Goal: Information Seeking & Learning: Check status

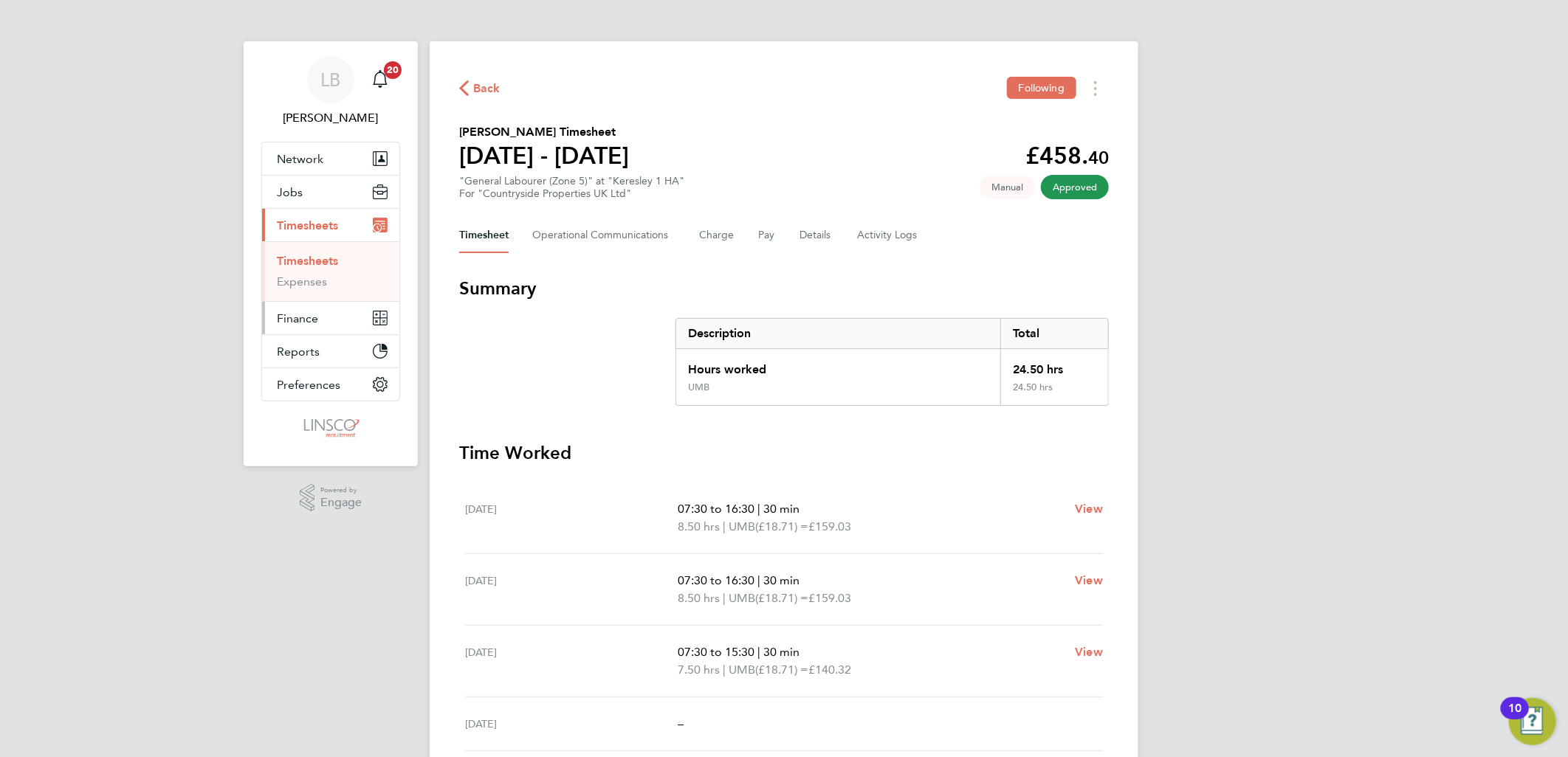
click at [302, 320] on span "Finance" at bounding box center [297, 318] width 41 height 14
click at [305, 312] on span "Finance" at bounding box center [297, 318] width 41 height 14
click at [307, 327] on button "Finance" at bounding box center [331, 317] width 137 height 33
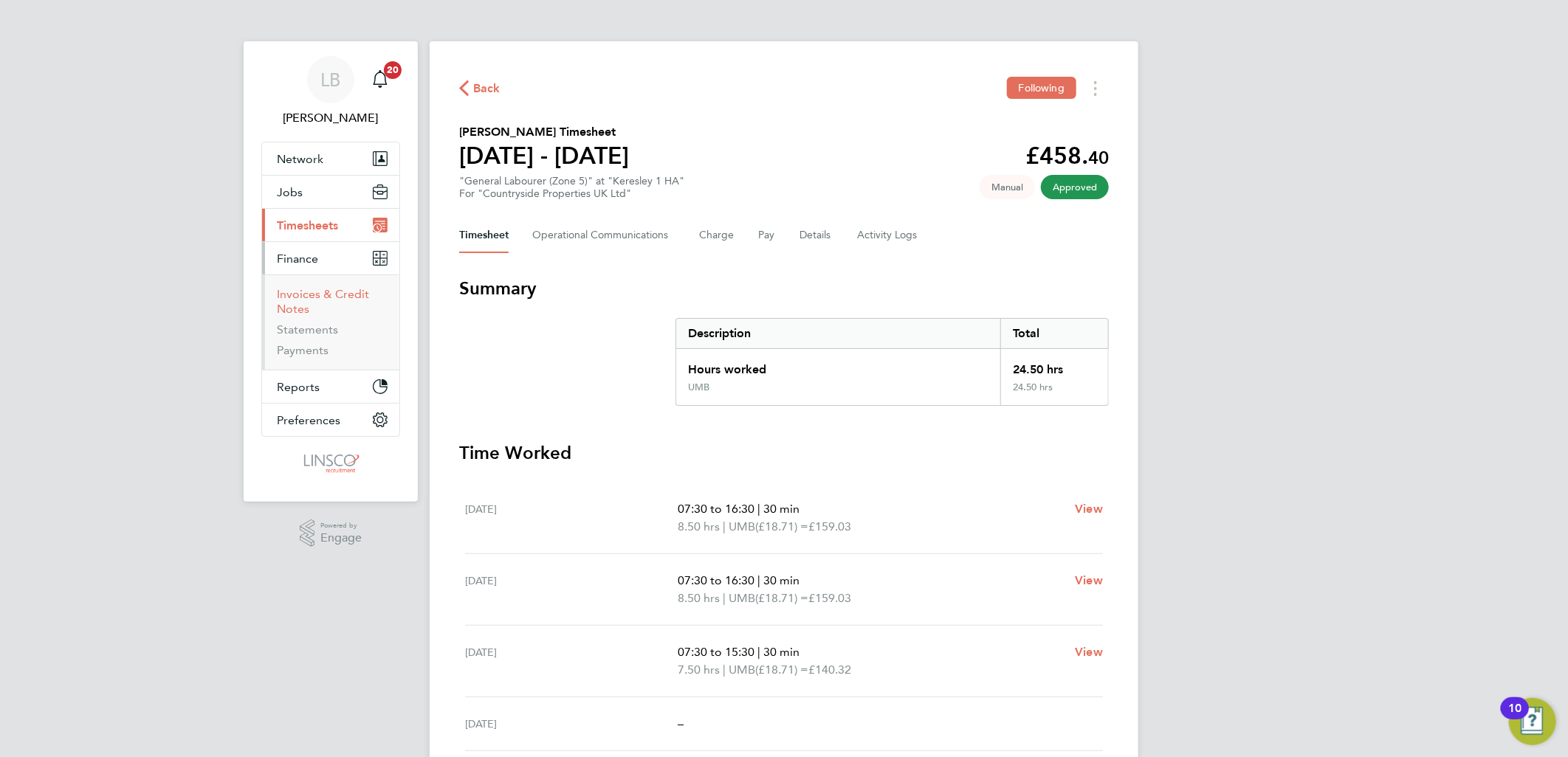
click at [304, 294] on link "Invoices & Credit Notes" at bounding box center [322, 301] width 92 height 28
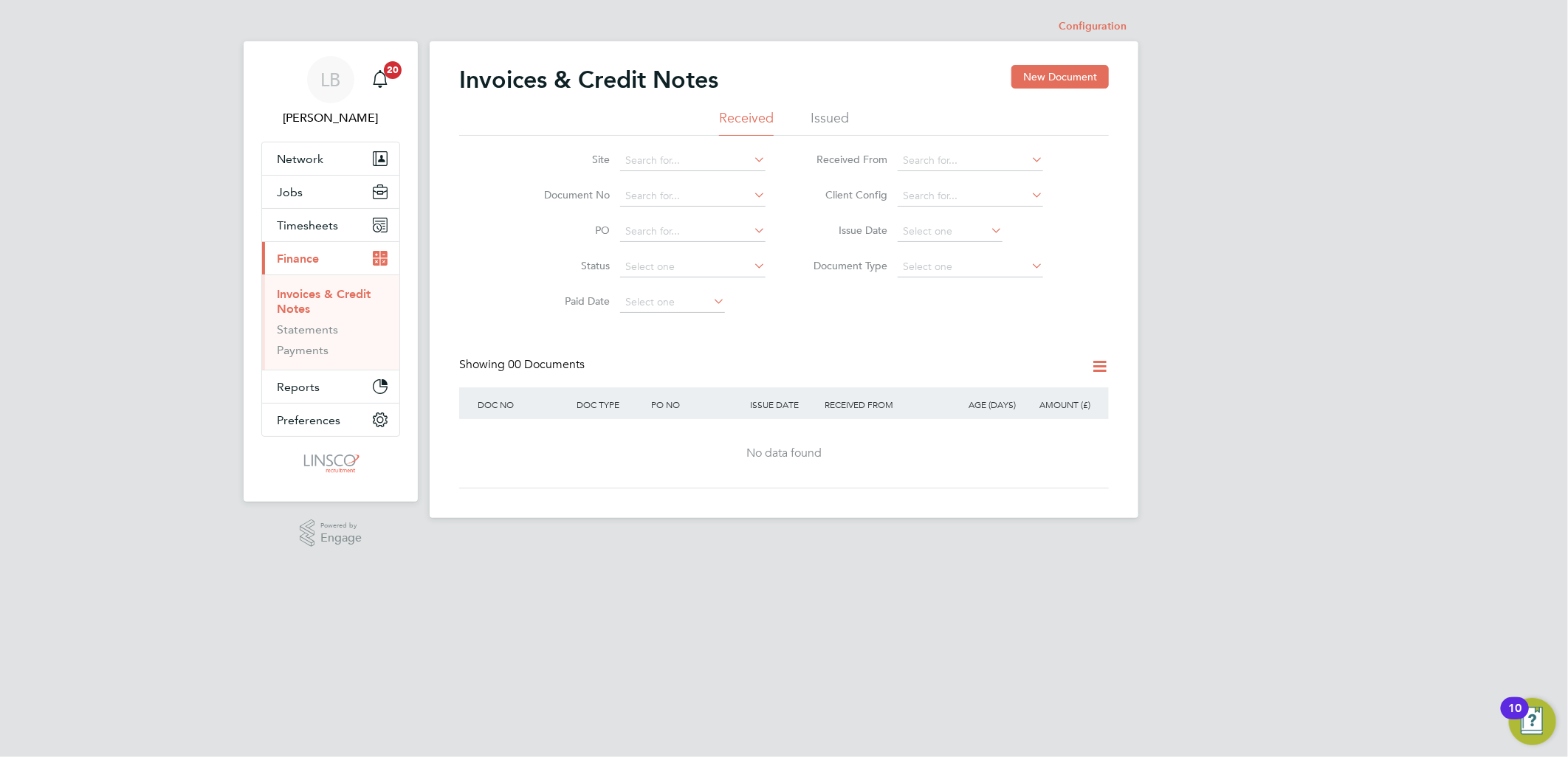
click at [833, 119] on li "Issued" at bounding box center [830, 122] width 39 height 27
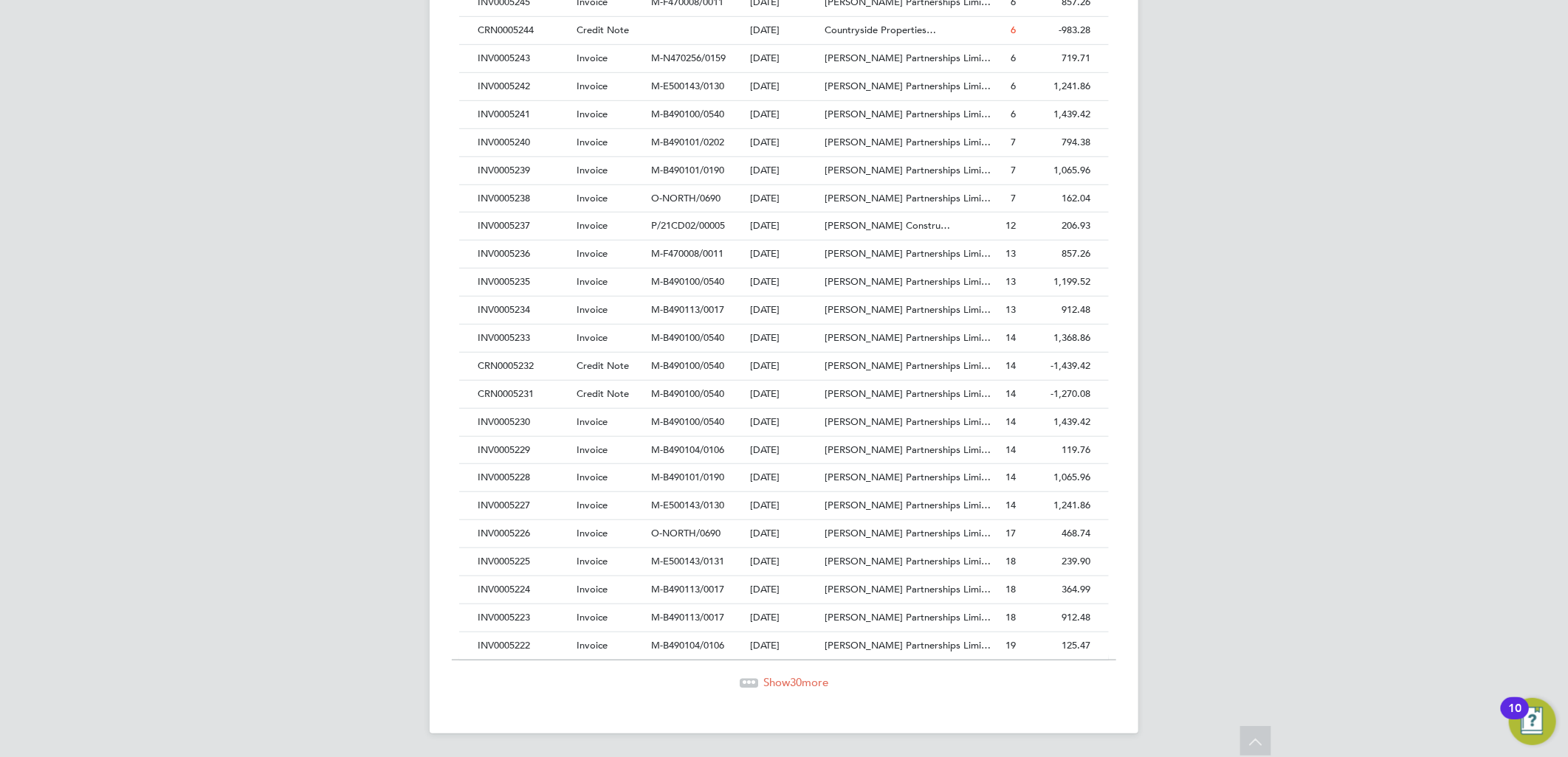
click at [763, 680] on span "Show 30 more" at bounding box center [796, 682] width 65 height 14
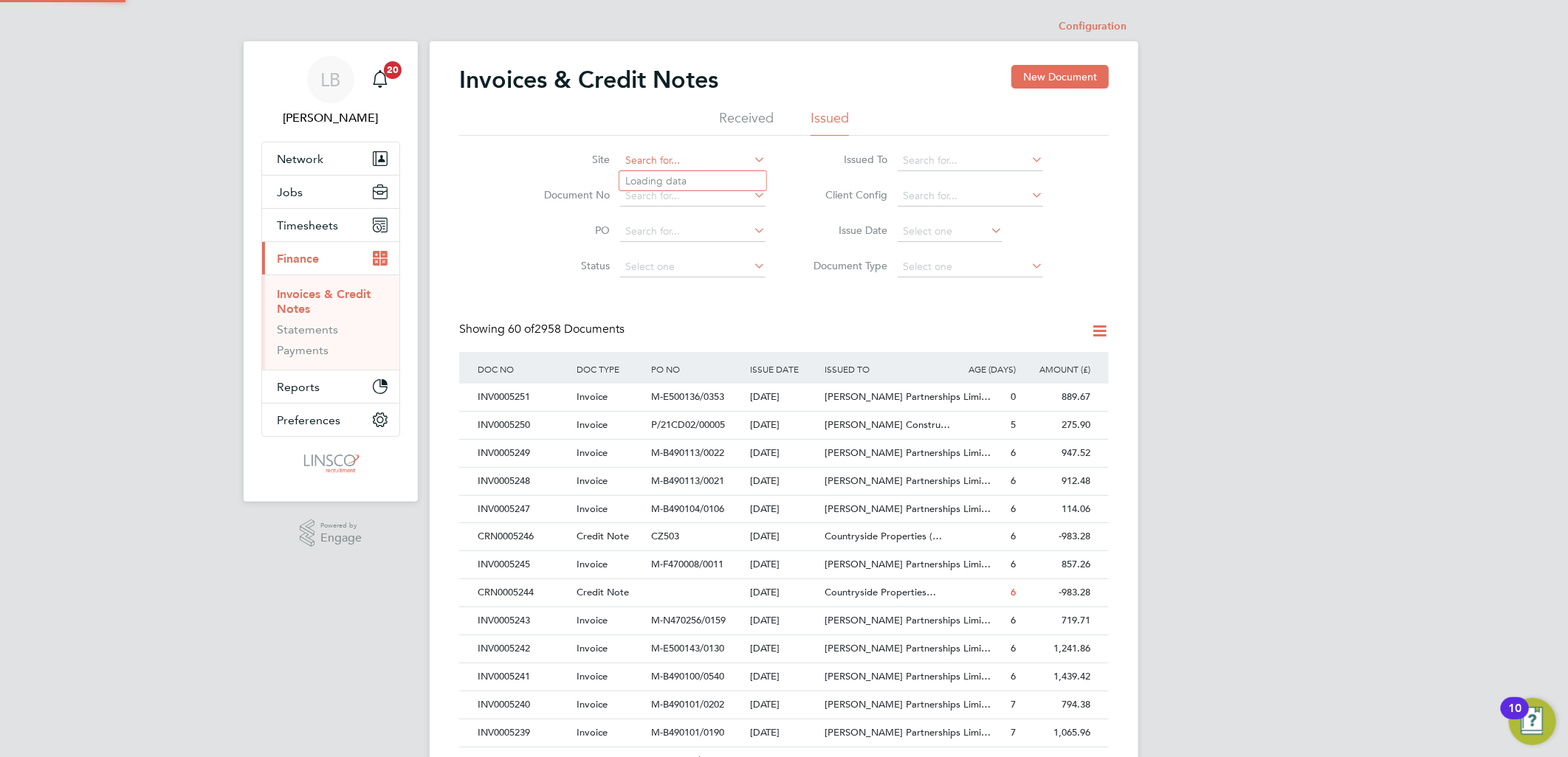
click at [668, 162] on input at bounding box center [693, 161] width 146 height 21
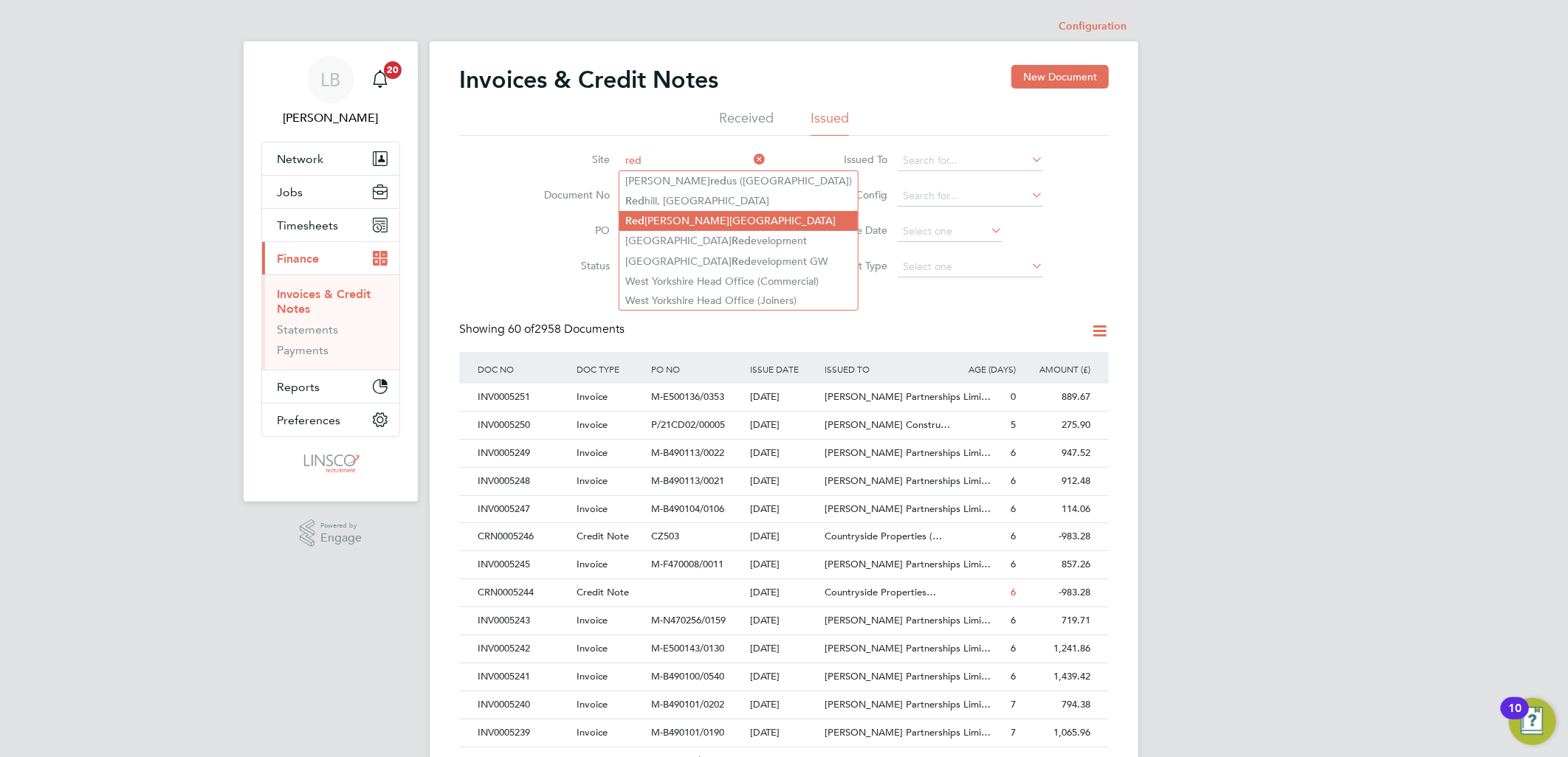
click at [690, 219] on li "[GEOGRAPHIC_DATA][PERSON_NAME]" at bounding box center [738, 221] width 239 height 20
type input "[GEOGRAPHIC_DATA]"
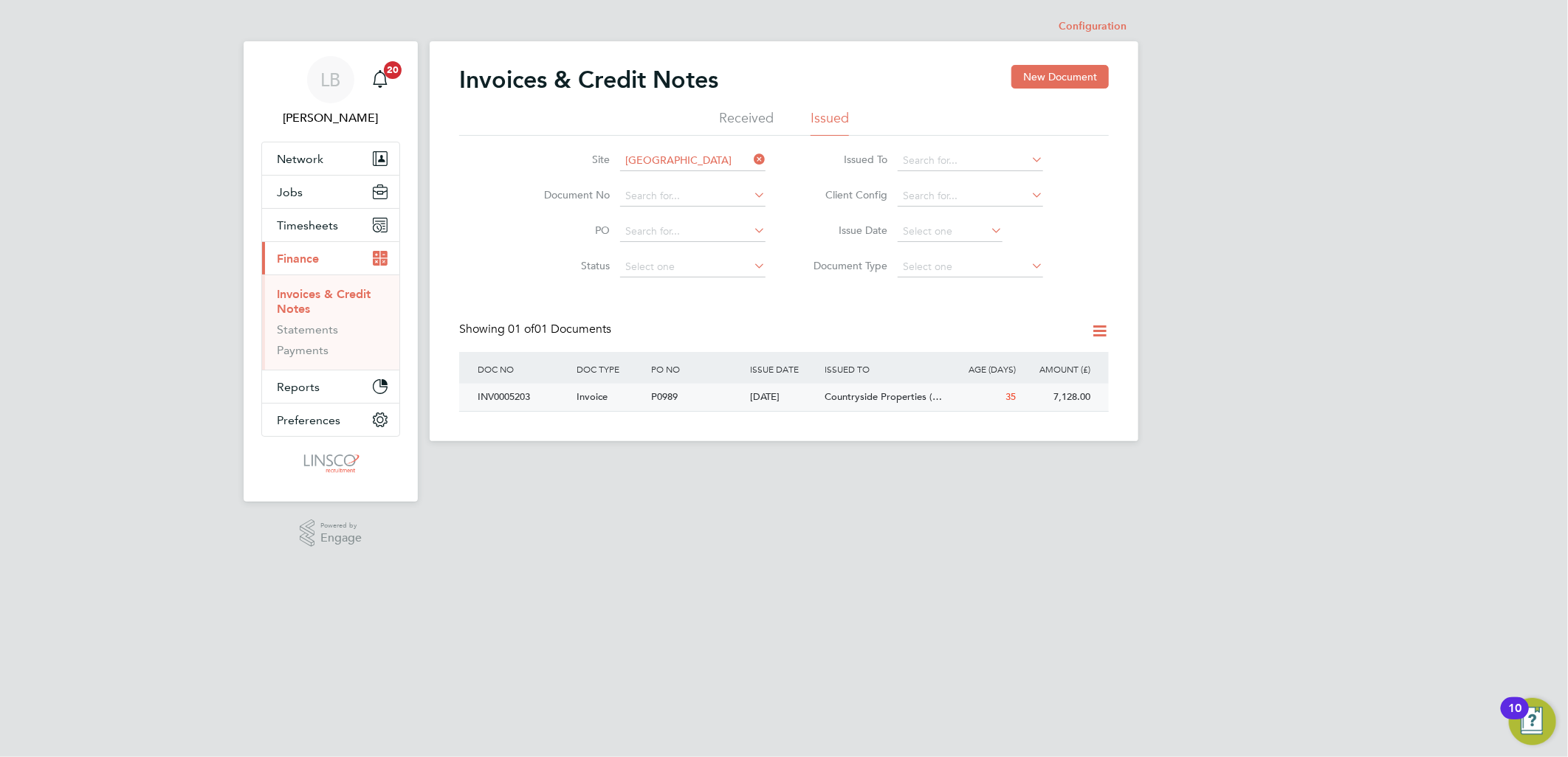
click at [784, 397] on div "[DATE]" at bounding box center [784, 397] width 75 height 28
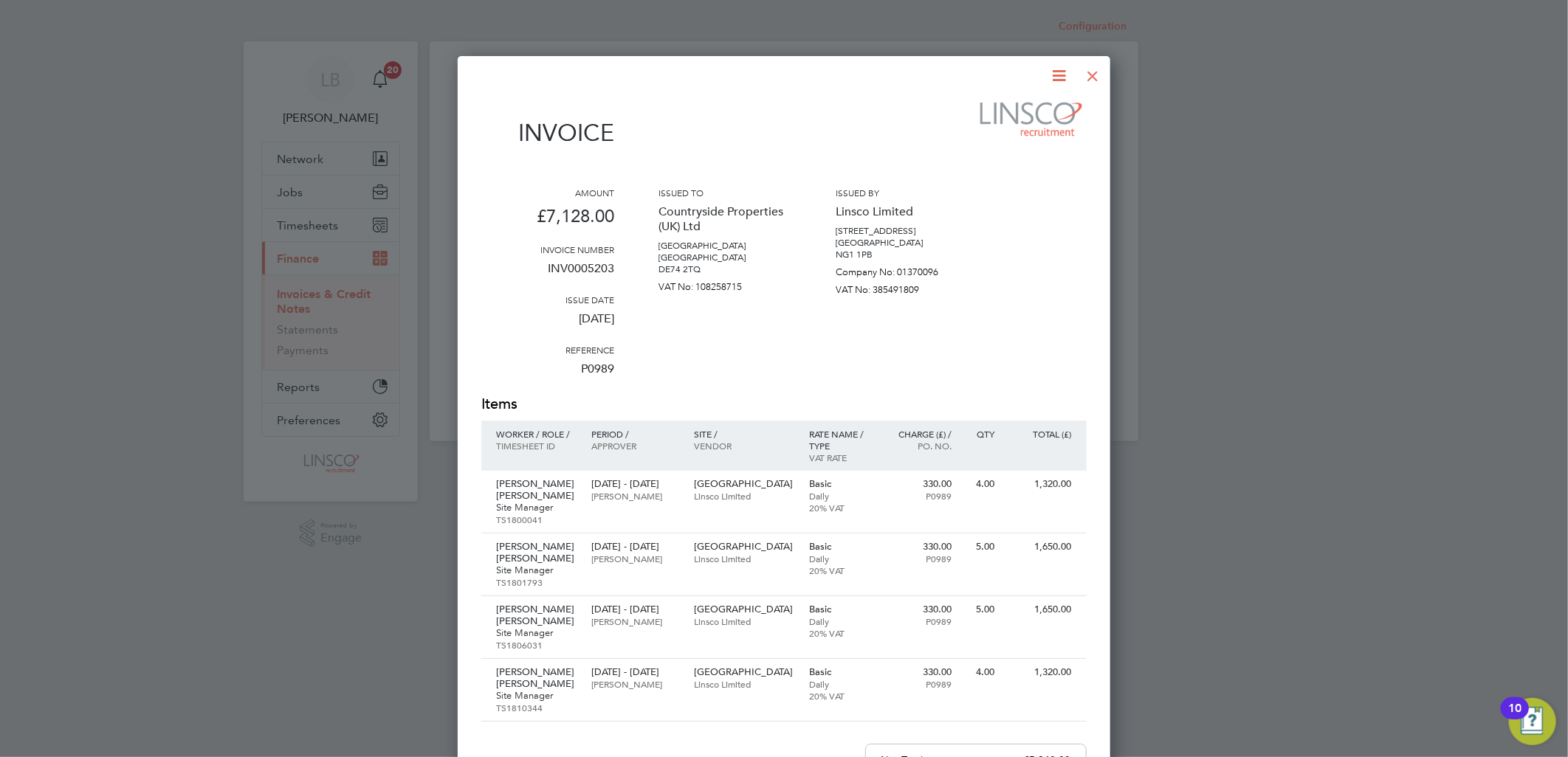
click at [1097, 74] on div at bounding box center [1093, 72] width 27 height 27
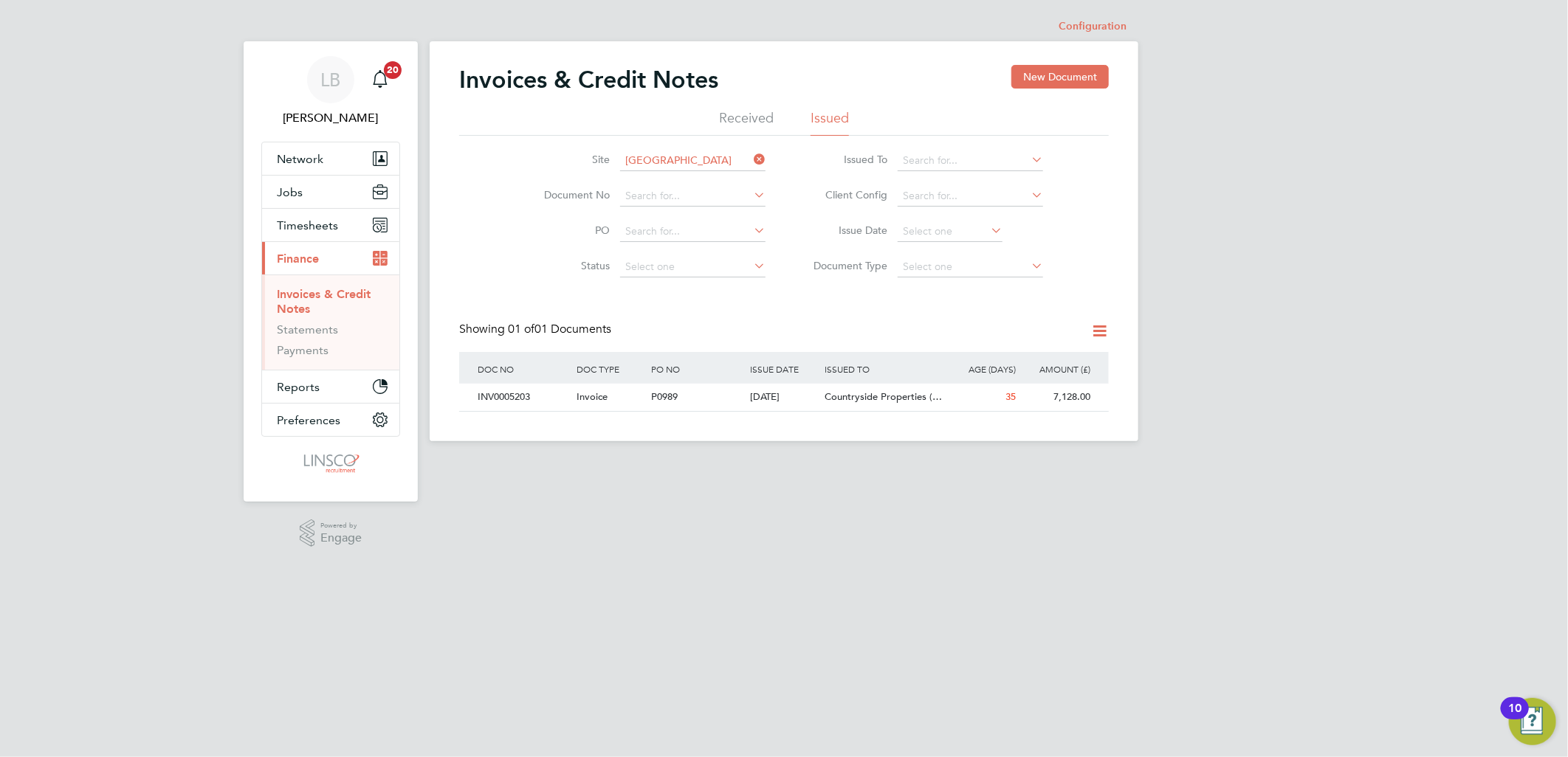
drag, startPoint x: 765, startPoint y: 160, endPoint x: 741, endPoint y: 160, distance: 24.0
click at [750, 160] on icon at bounding box center [750, 159] width 0 height 21
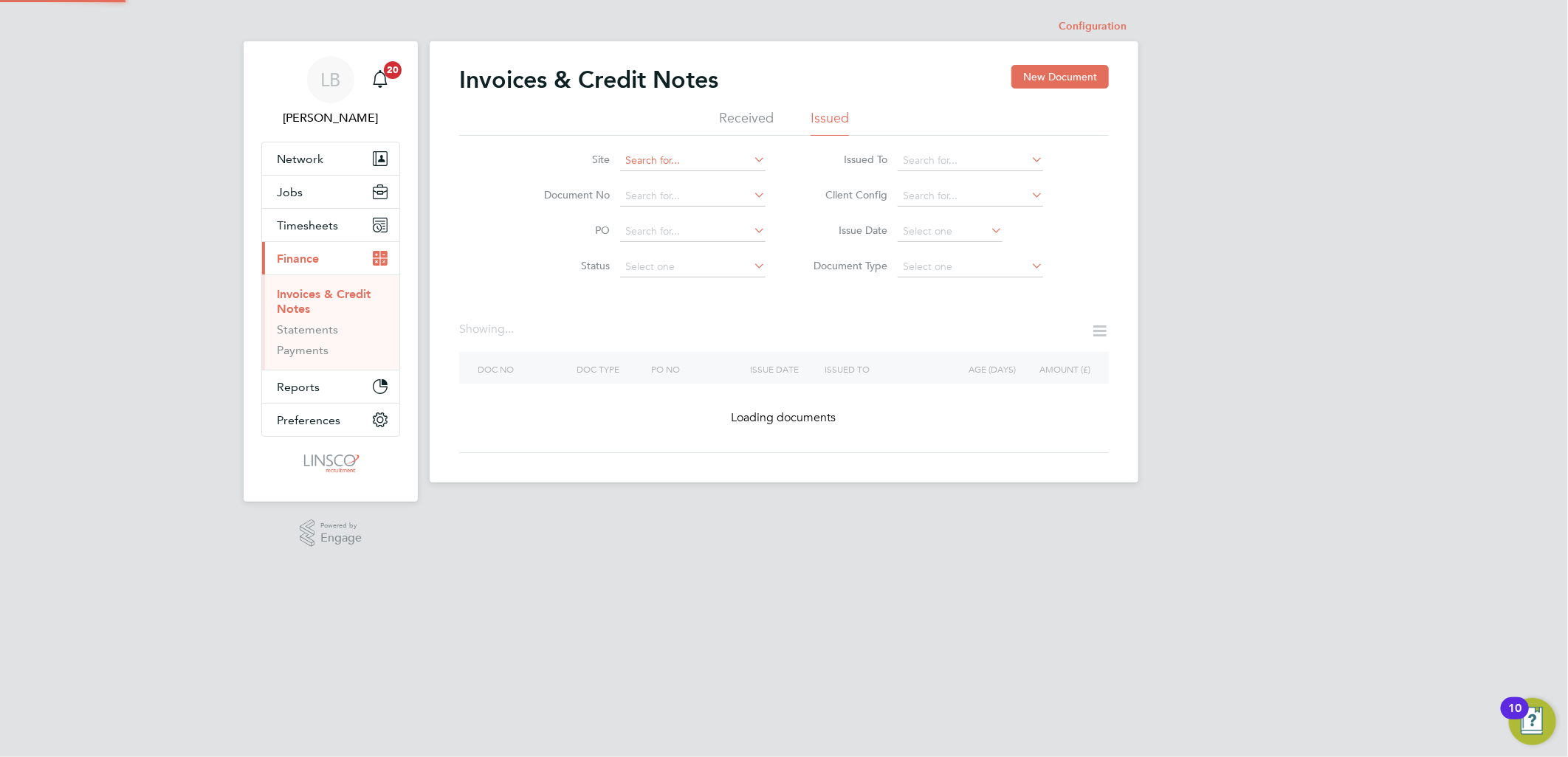
click at [694, 162] on input at bounding box center [693, 161] width 146 height 21
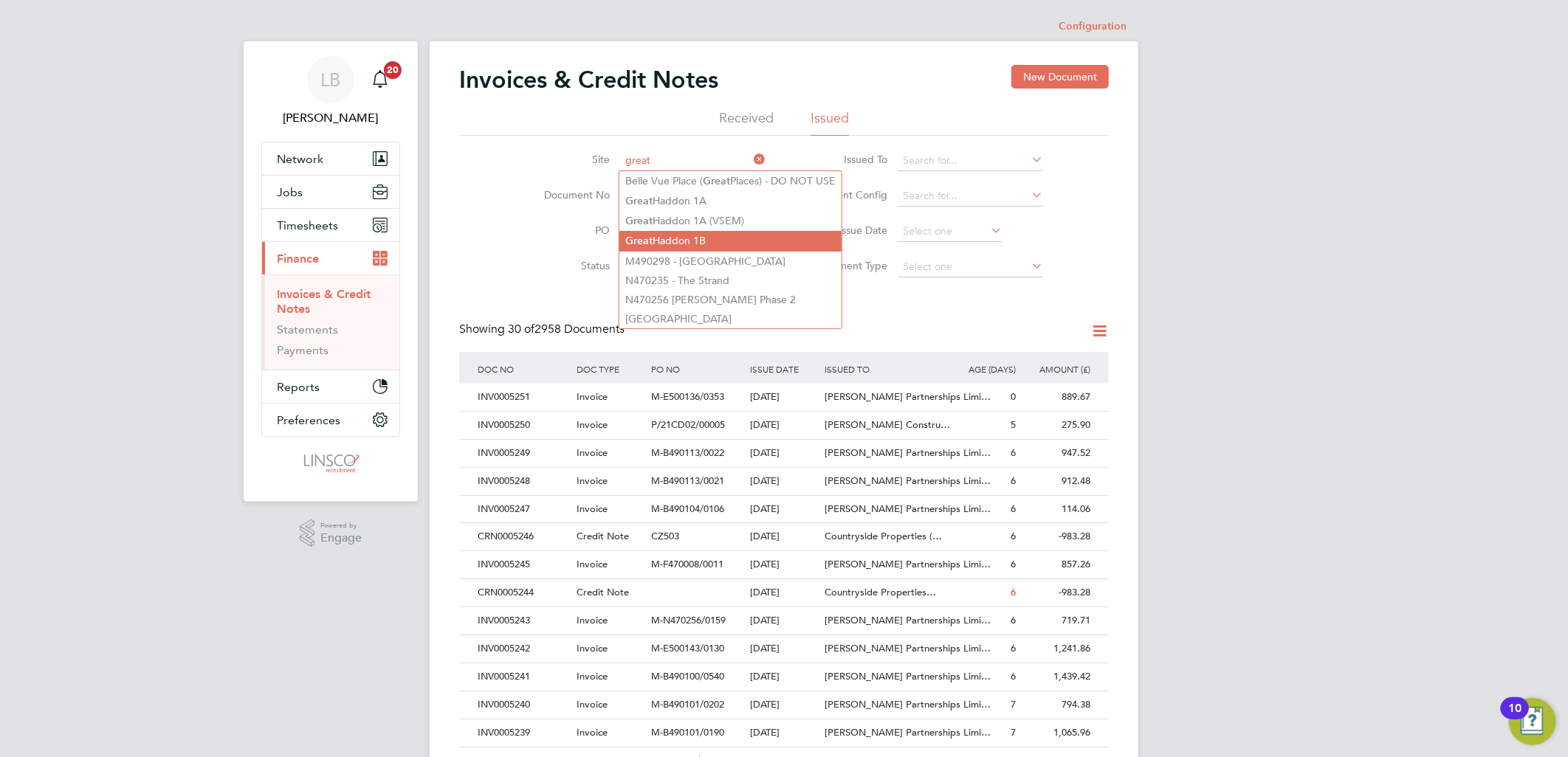
click at [683, 233] on li "Great Haddon 1B" at bounding box center [730, 241] width 222 height 20
type input "Great Haddon 1B"
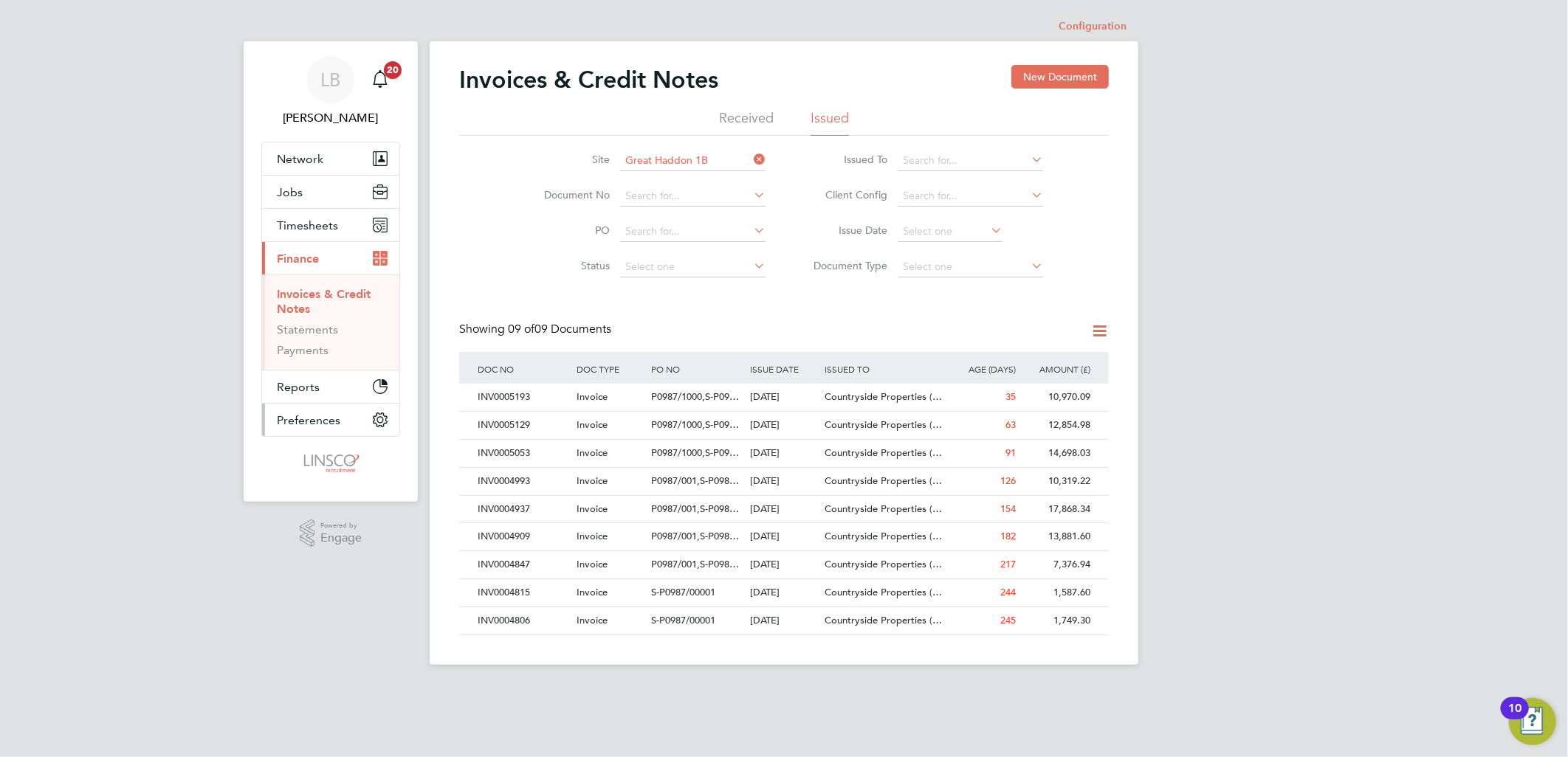
click at [338, 413] on button "Preferences" at bounding box center [331, 420] width 137 height 33
click at [1540, 720] on img "Open Resource Center, 10 new notifications" at bounding box center [1532, 722] width 47 height 47
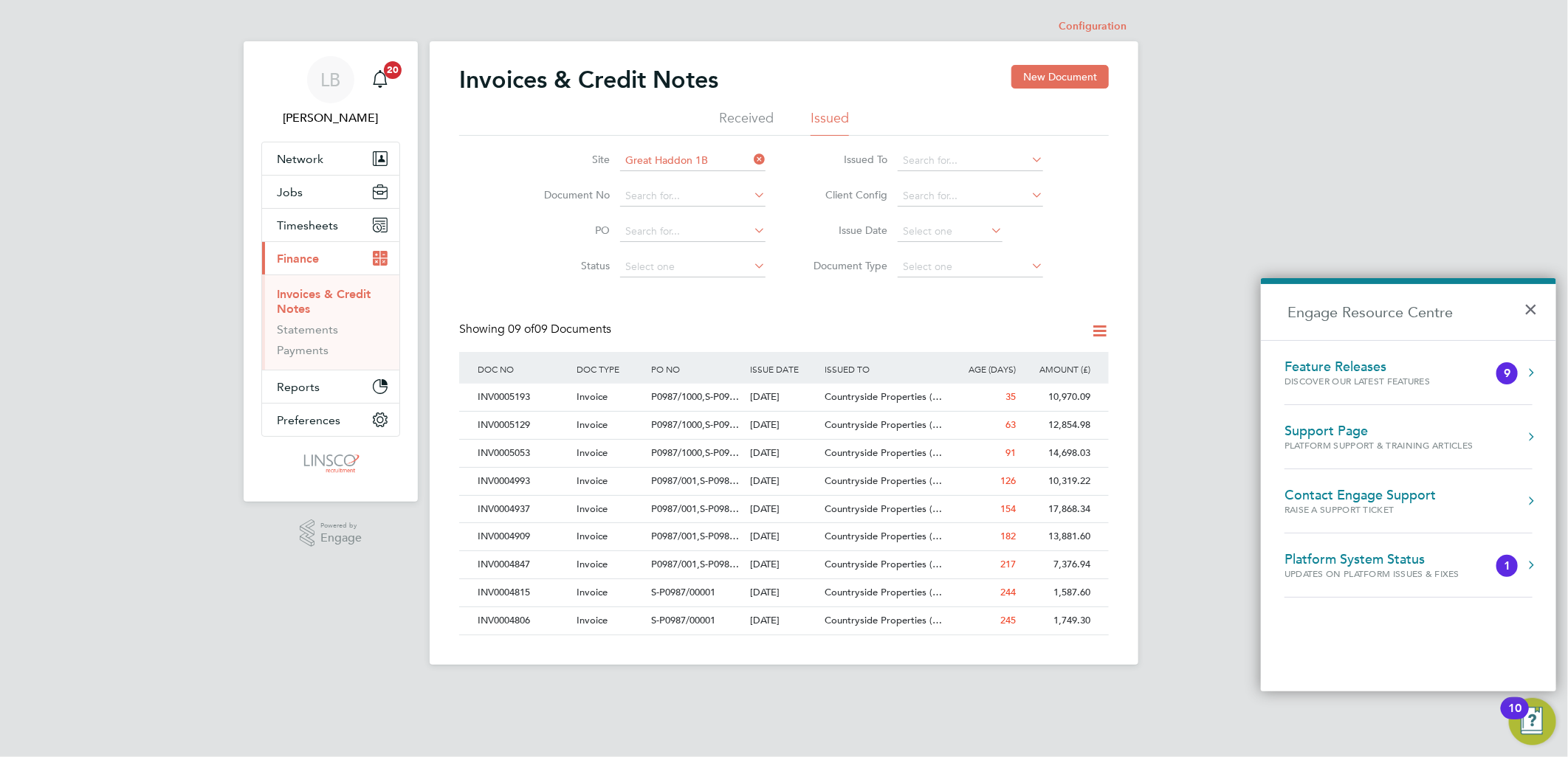
click at [1344, 497] on div "Contact Engage Support" at bounding box center [1359, 495] width 152 height 16
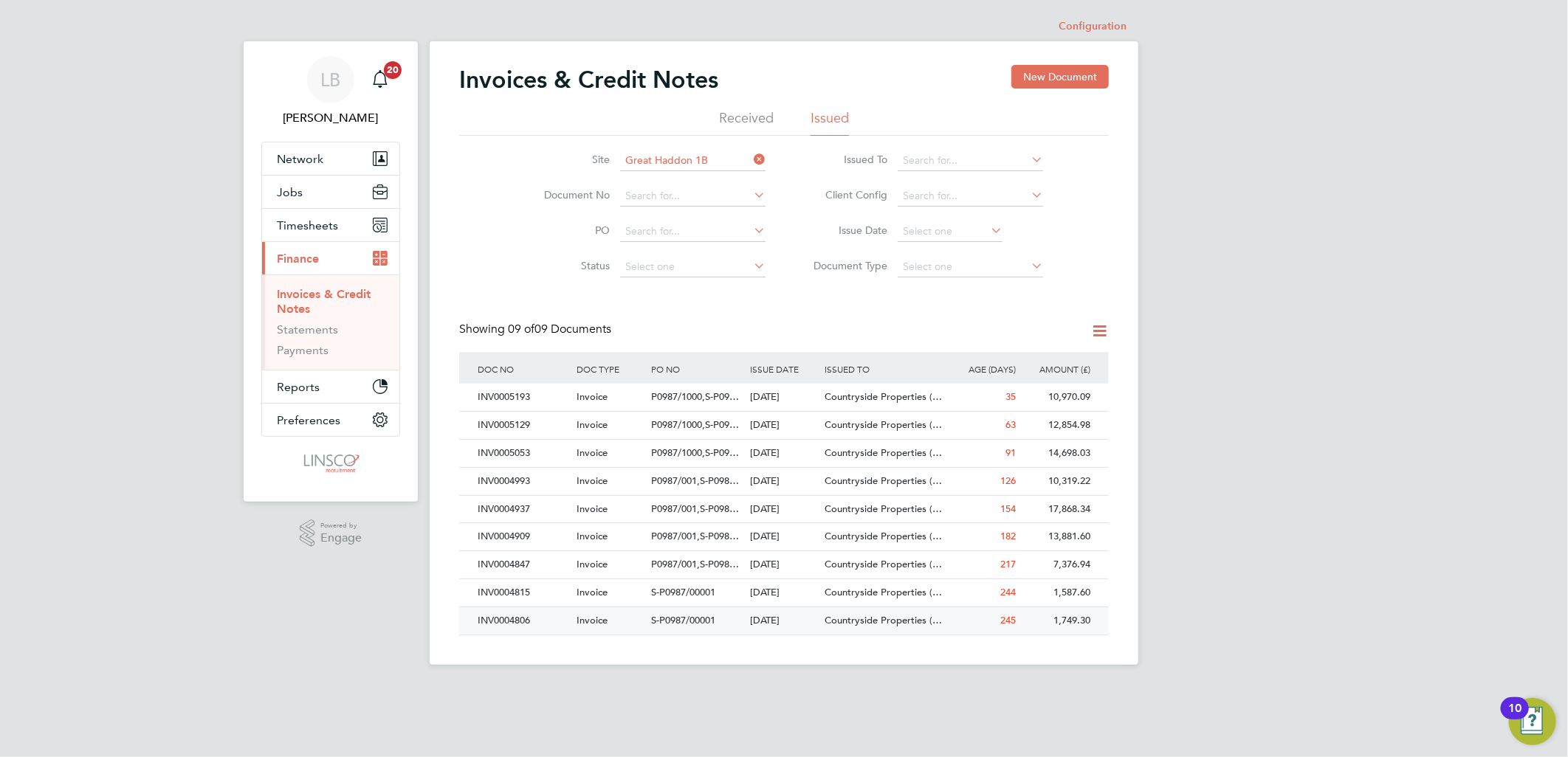
click at [913, 632] on div "Countryside Properties (…" at bounding box center [883, 621] width 124 height 28
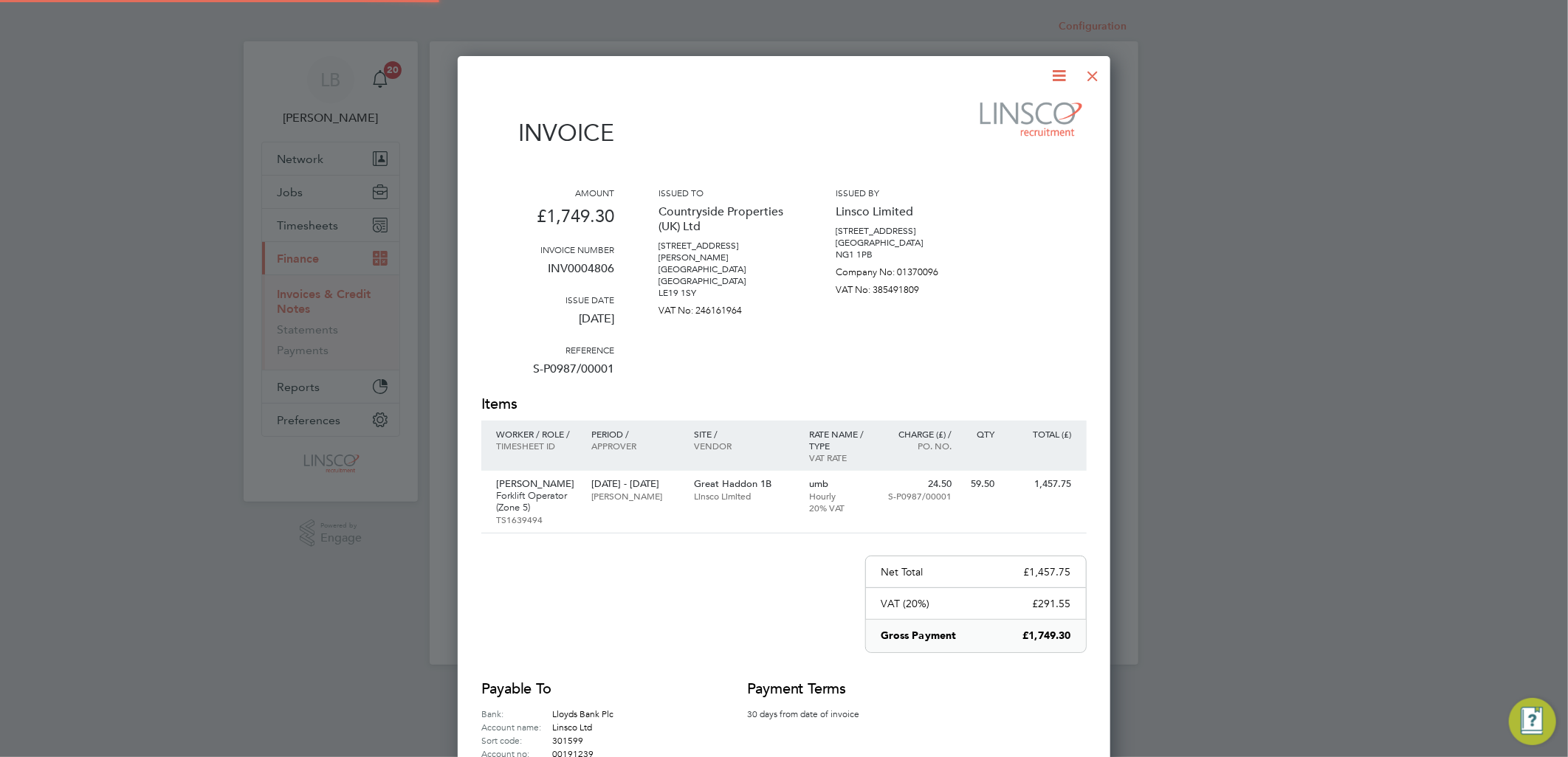
scroll to position [786, 653]
click at [1091, 79] on div at bounding box center [1093, 72] width 27 height 27
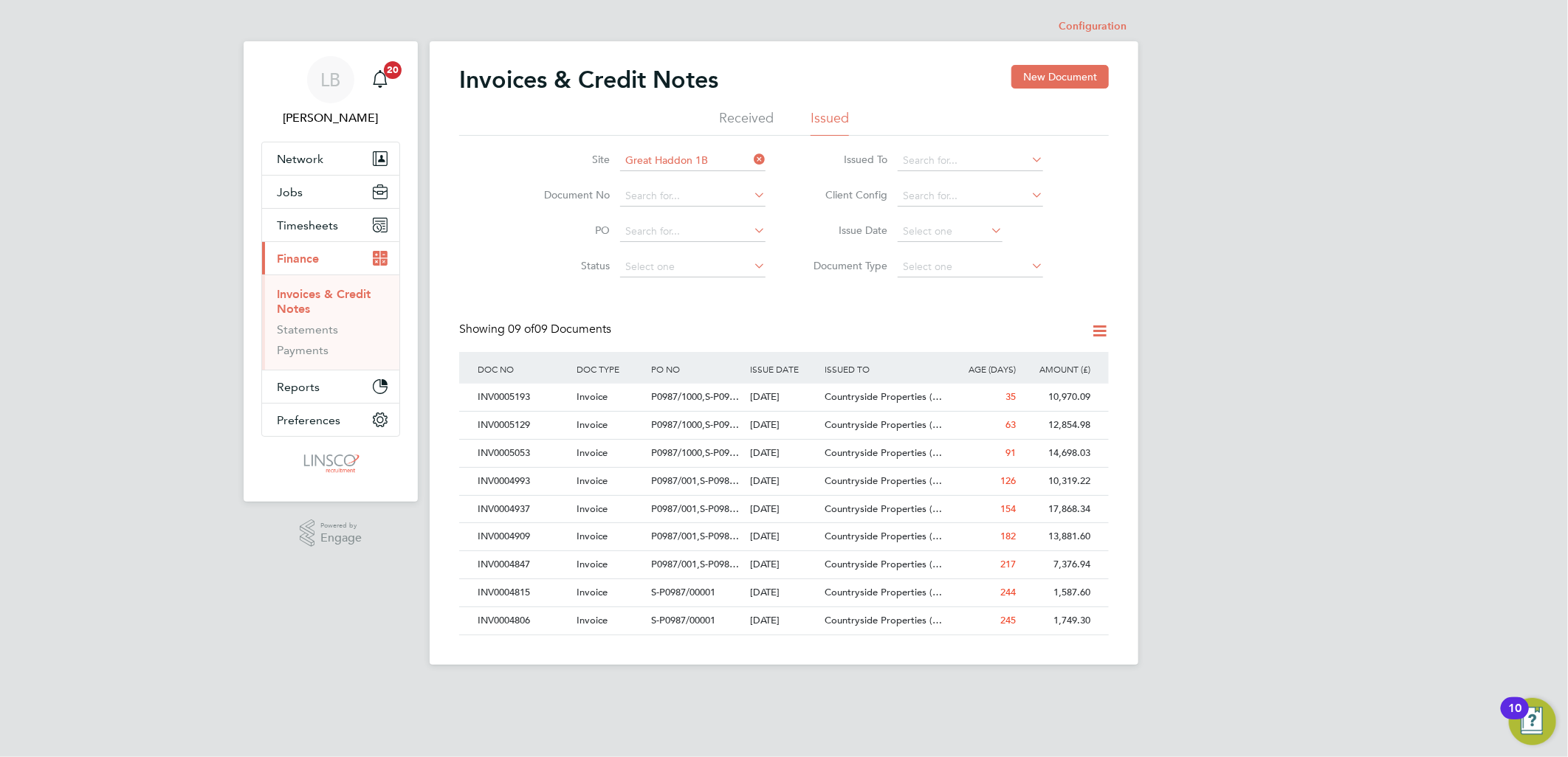
click at [1533, 720] on img "Open Resource Center, 10 new notifications" at bounding box center [1532, 722] width 47 height 47
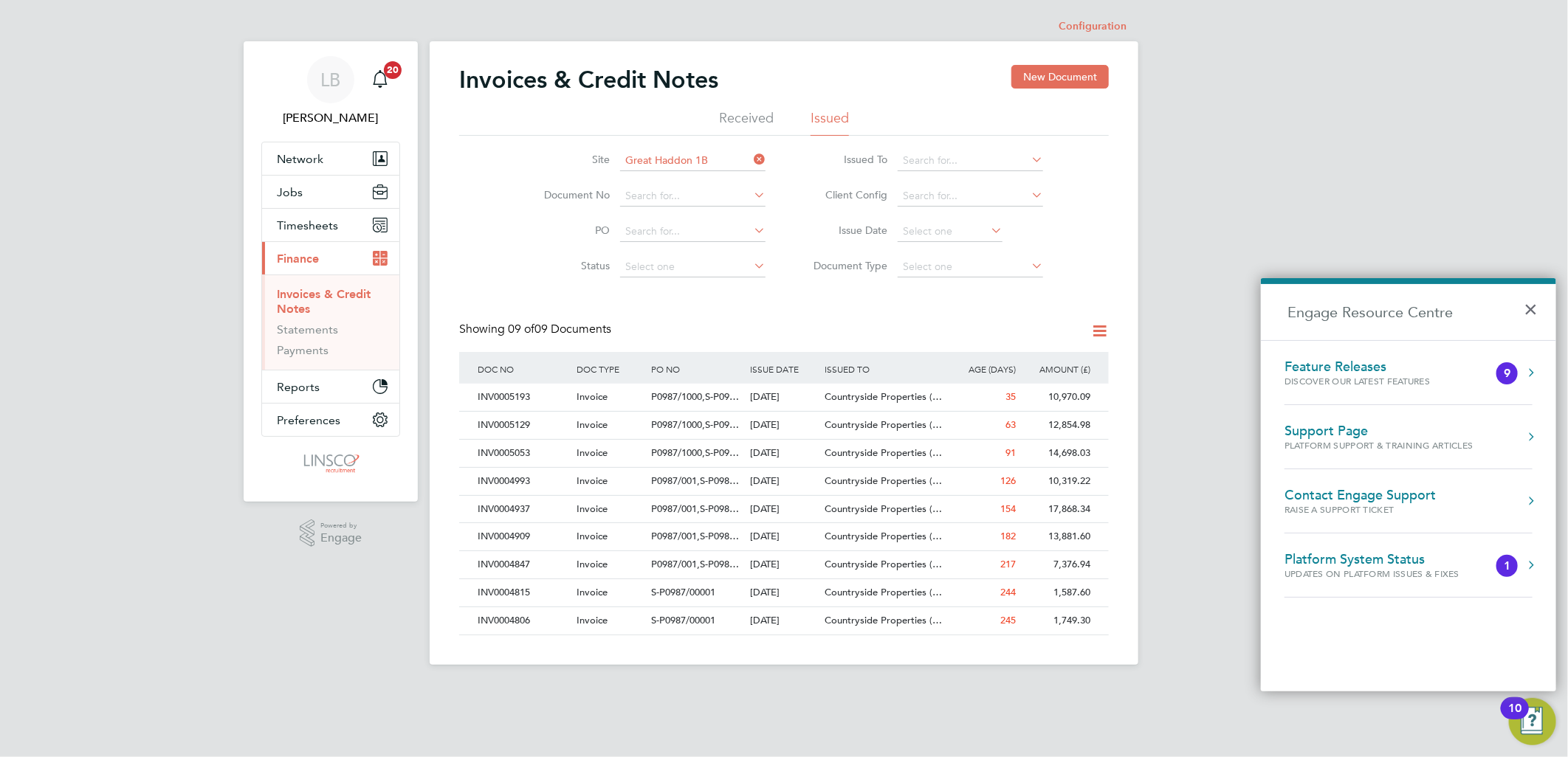
click at [1379, 505] on div "Raise a Support Ticket" at bounding box center [1359, 509] width 152 height 13
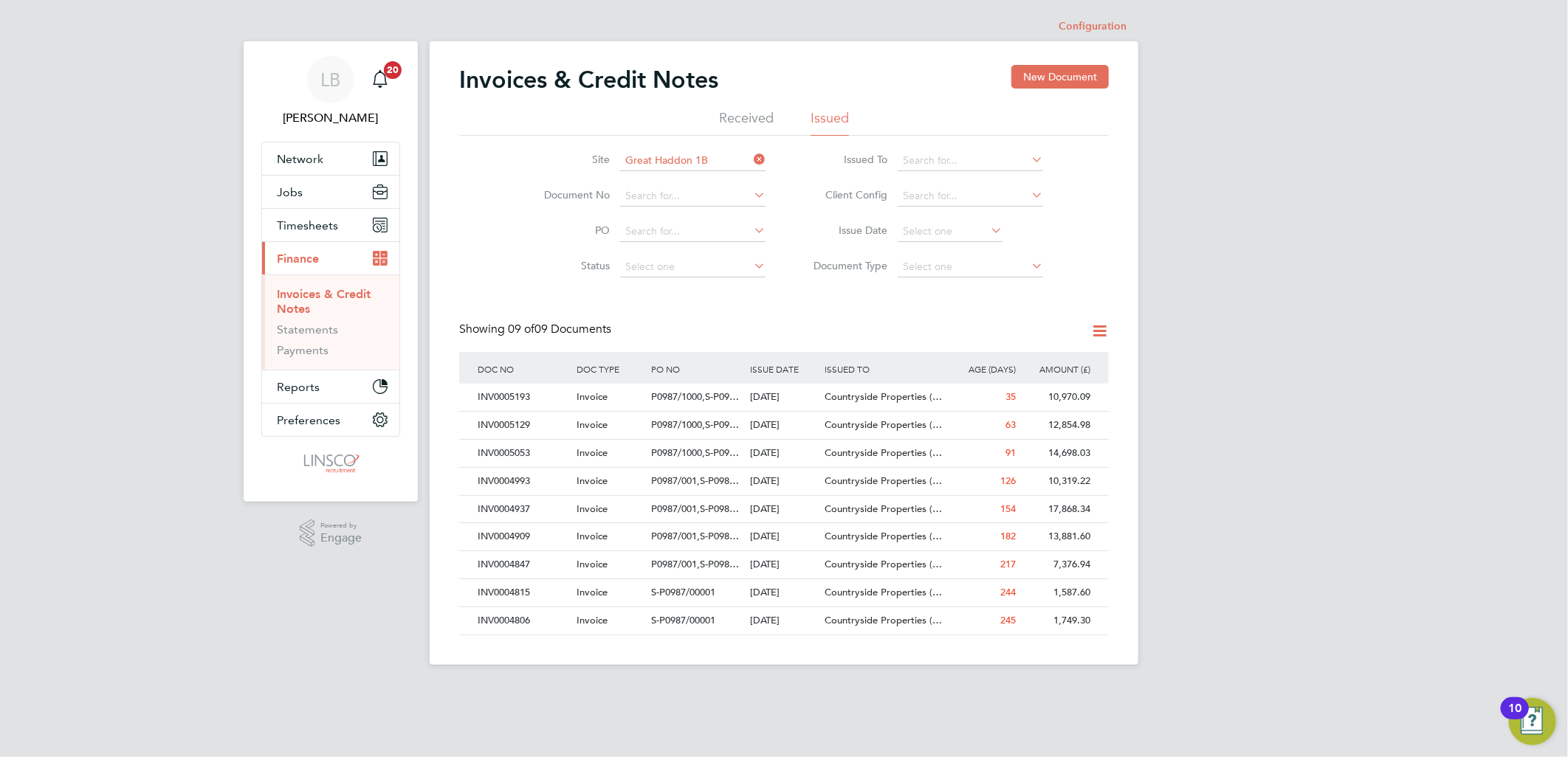
click at [1523, 722] on img "Open Resource Center, 10 new notifications" at bounding box center [1532, 722] width 47 height 47
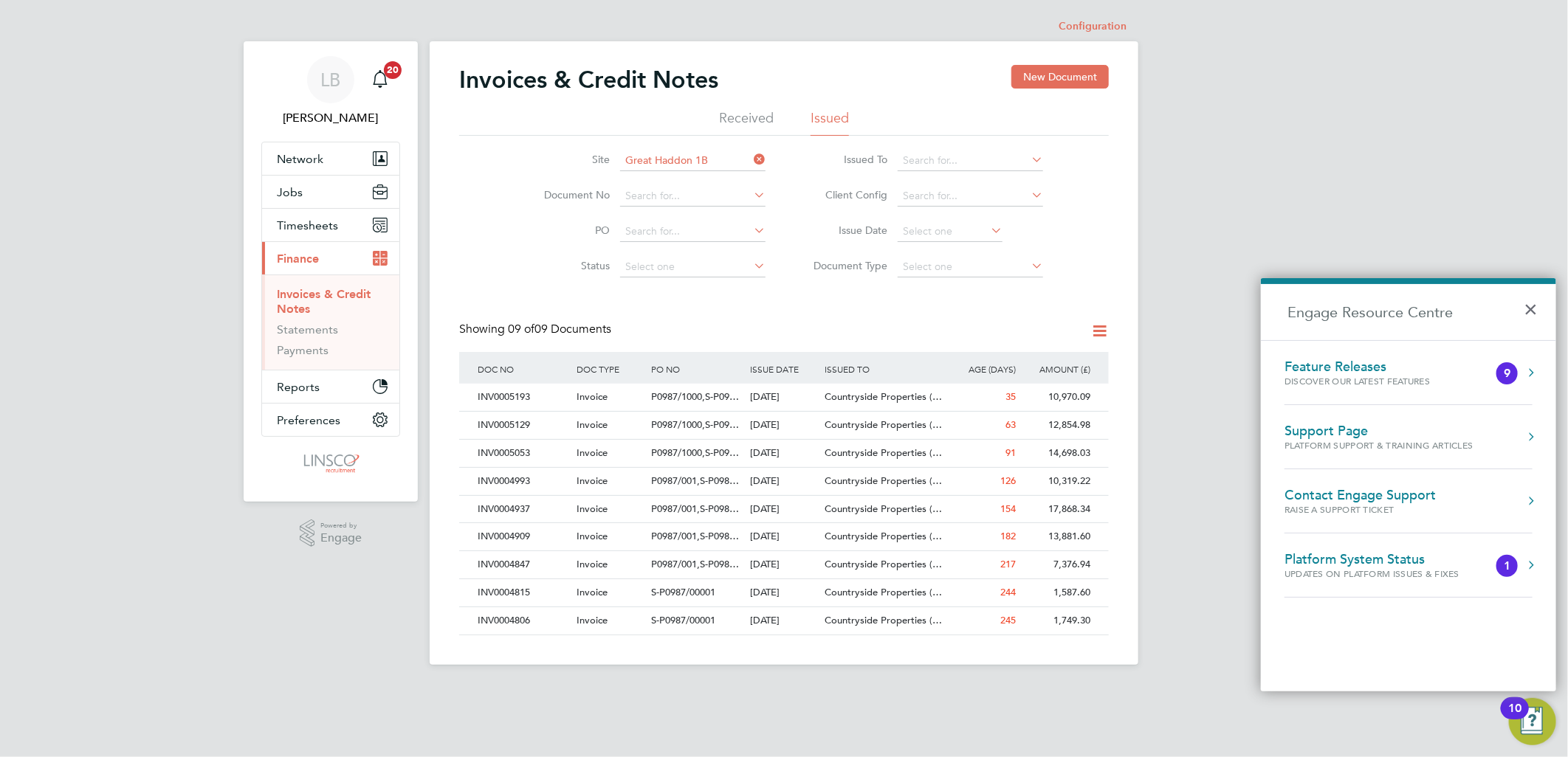
click at [1333, 487] on div "Contact Engage Support" at bounding box center [1359, 495] width 152 height 16
